Goal: Task Accomplishment & Management: Complete application form

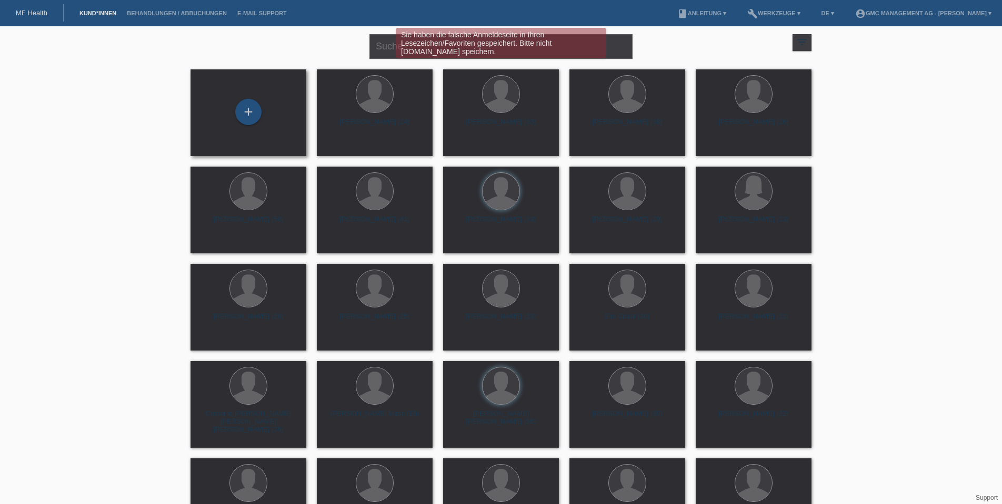
click at [234, 111] on div "+" at bounding box center [248, 113] width 99 height 28
click at [246, 114] on div "+" at bounding box center [248, 112] width 26 height 26
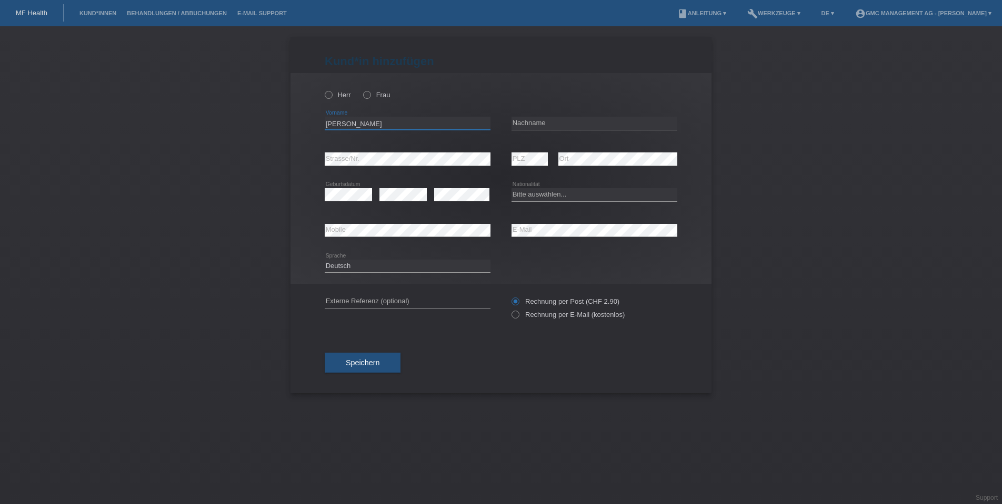
type input "Samson"
type input "Lleshi"
click at [323, 89] on icon at bounding box center [323, 89] width 0 height 0
click at [327, 97] on input "Herr" at bounding box center [328, 94] width 7 height 7
radio input "true"
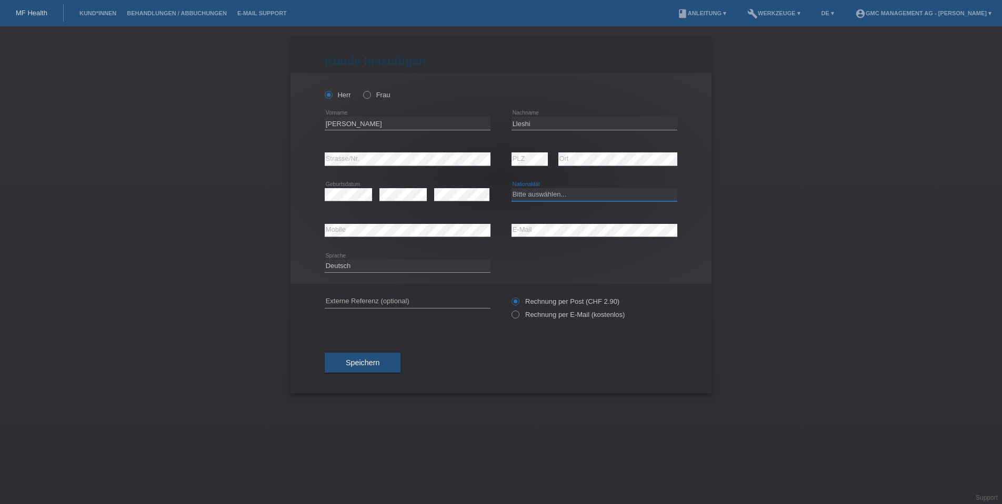
select select "CH"
click at [510, 309] on icon at bounding box center [510, 309] width 0 height 0
click at [517, 315] on input "Rechnung per E-Mail (kostenlos)" at bounding box center [514, 317] width 7 height 13
radio input "true"
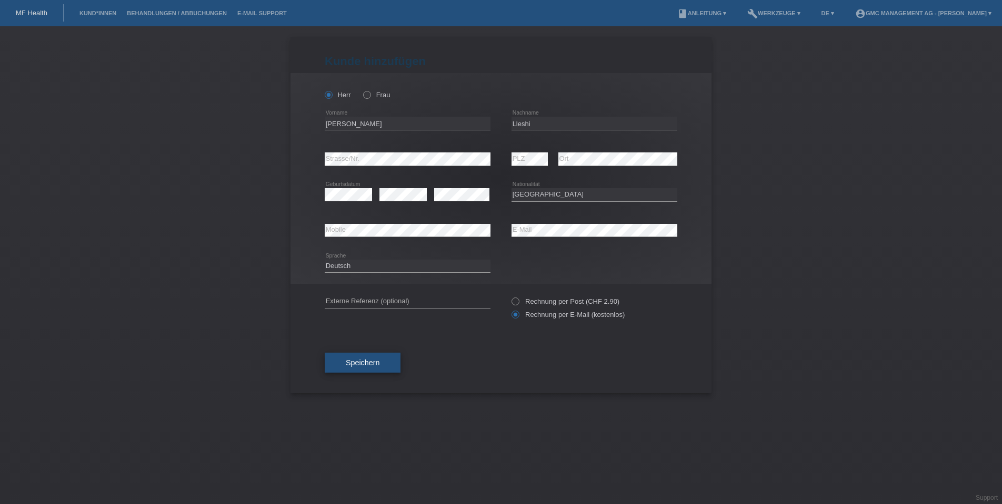
scroll to position [0, 0]
click at [366, 363] on span "Speichern" at bounding box center [363, 363] width 34 height 8
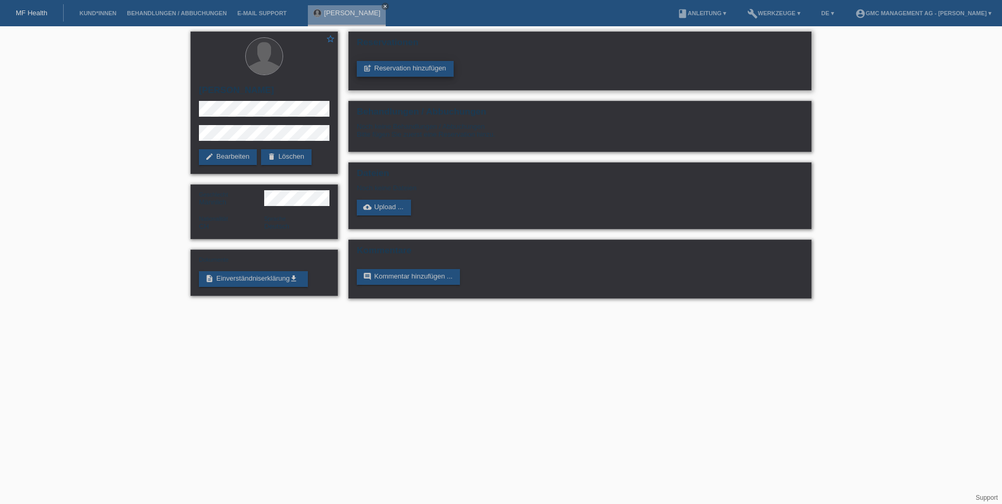
click at [421, 69] on link "post_add Reservation hinzufügen" at bounding box center [405, 69] width 97 height 16
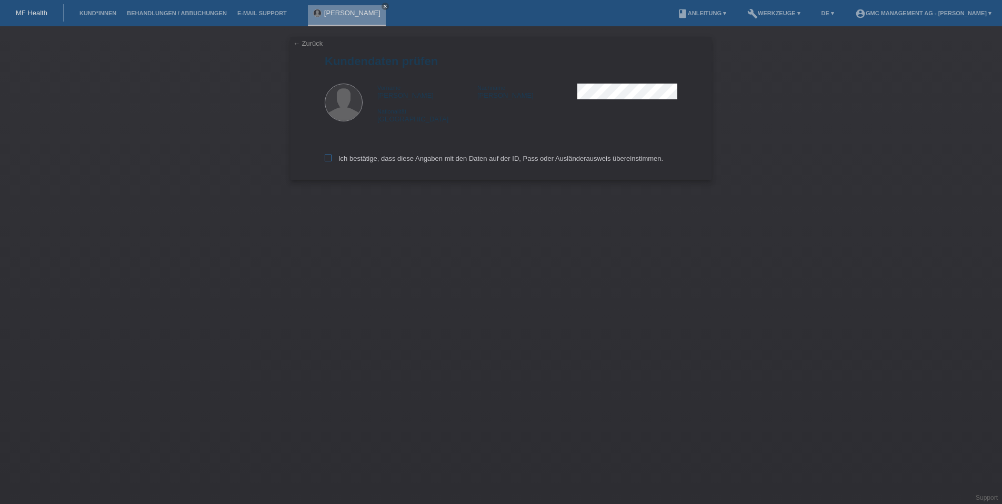
click at [328, 158] on icon at bounding box center [328, 158] width 7 height 7
click at [328, 158] on input "Ich bestätige, dass diese Angaben mit den Daten auf der ID, Pass oder Ausländer…" at bounding box center [328, 158] width 7 height 7
checkbox input "true"
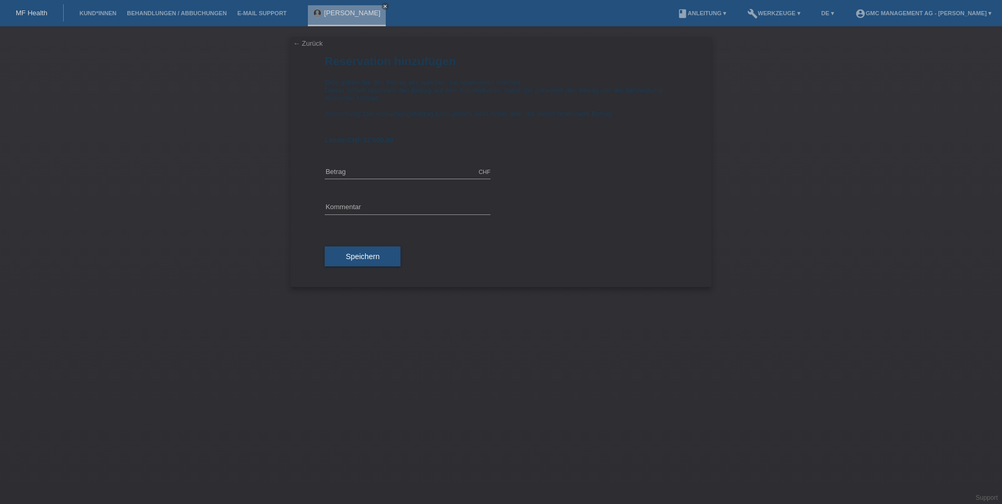
click at [329, 160] on div "CHF error [GEOGRAPHIC_DATA]" at bounding box center [408, 173] width 166 height 36
click at [305, 44] on link "← Zurück" at bounding box center [307, 43] width 29 height 8
